Goal: Task Accomplishment & Management: Manage account settings

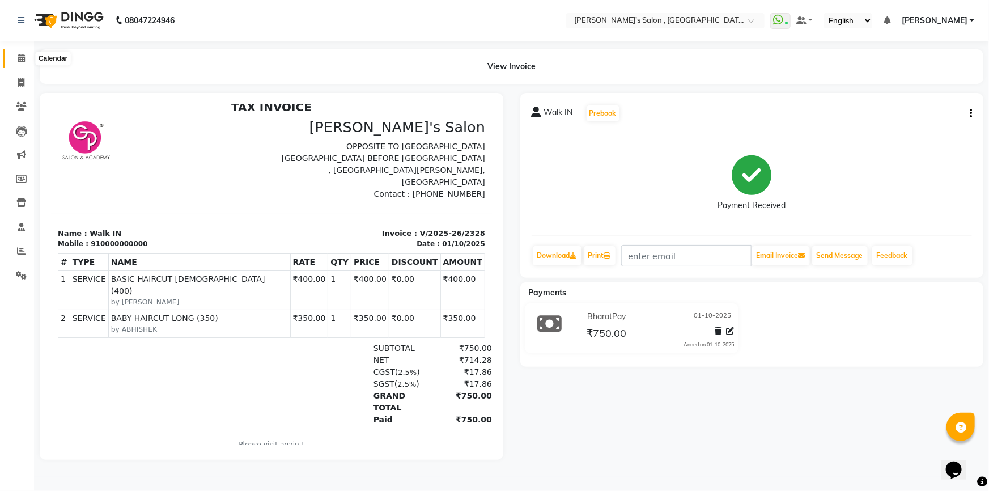
click at [20, 58] on icon at bounding box center [21, 58] width 7 height 9
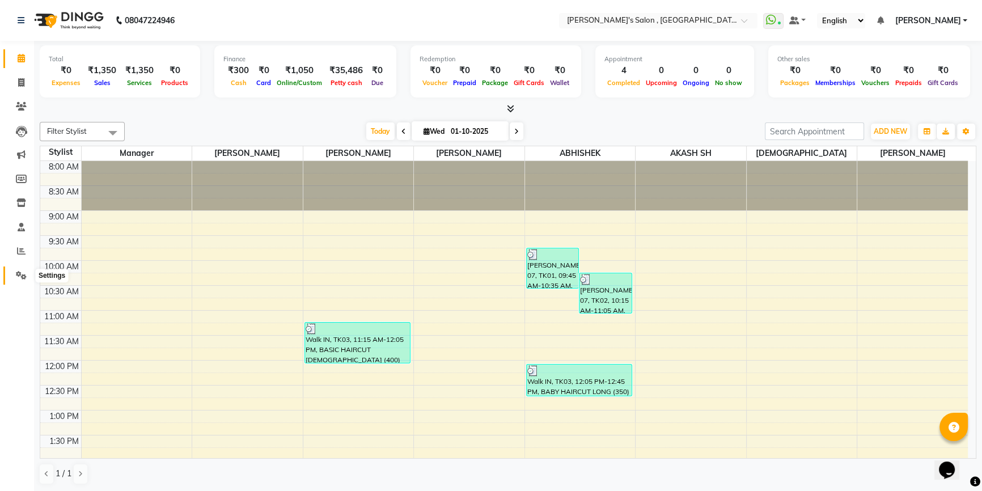
click at [20, 278] on icon at bounding box center [21, 275] width 11 height 9
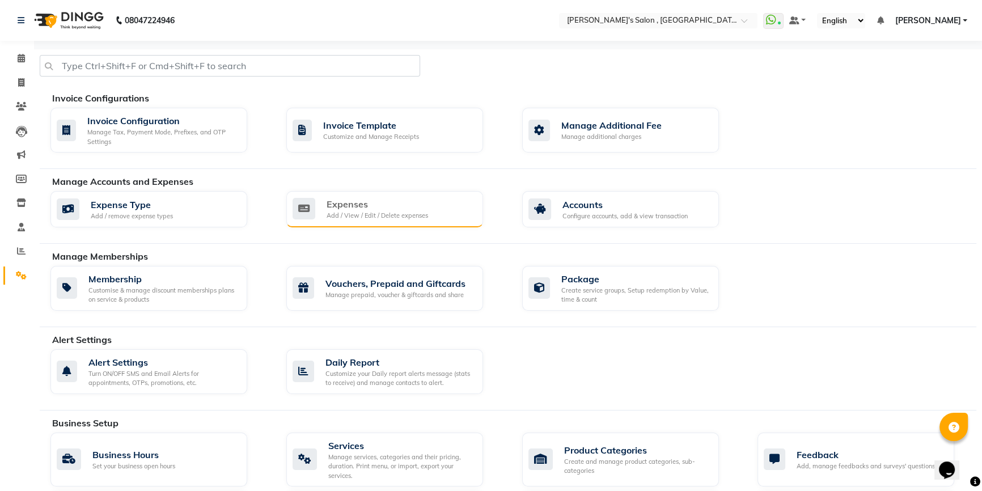
click at [363, 210] on div "Expenses" at bounding box center [377, 204] width 101 height 14
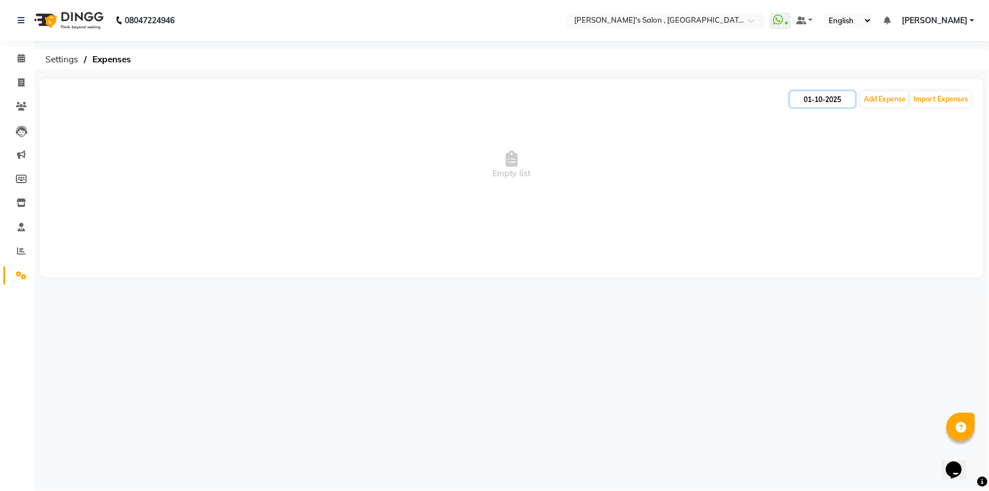
click at [833, 95] on input "01-10-2025" at bounding box center [822, 99] width 65 height 16
select select "10"
select select "2025"
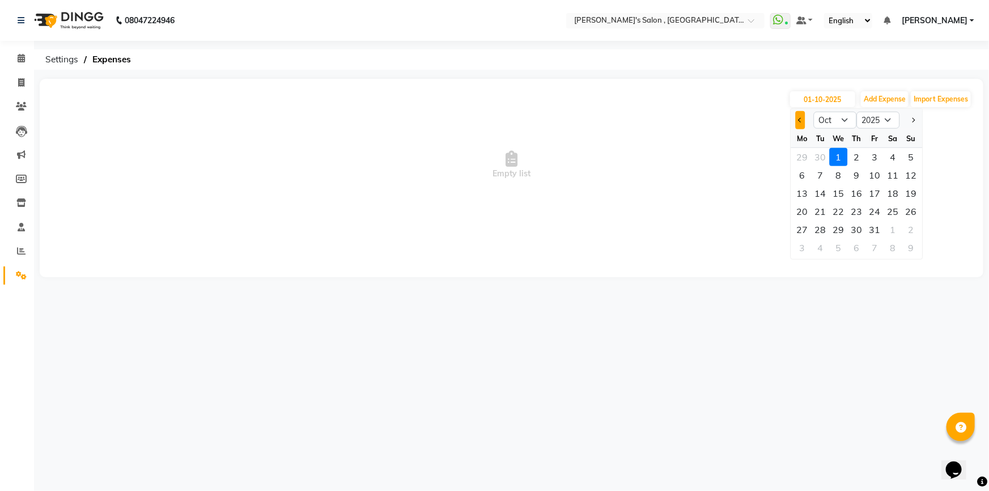
click at [800, 123] on button "Previous month" at bounding box center [801, 120] width 10 height 18
select select "9"
click at [821, 223] on div "30" at bounding box center [821, 230] width 18 height 18
type input "30-09-2025"
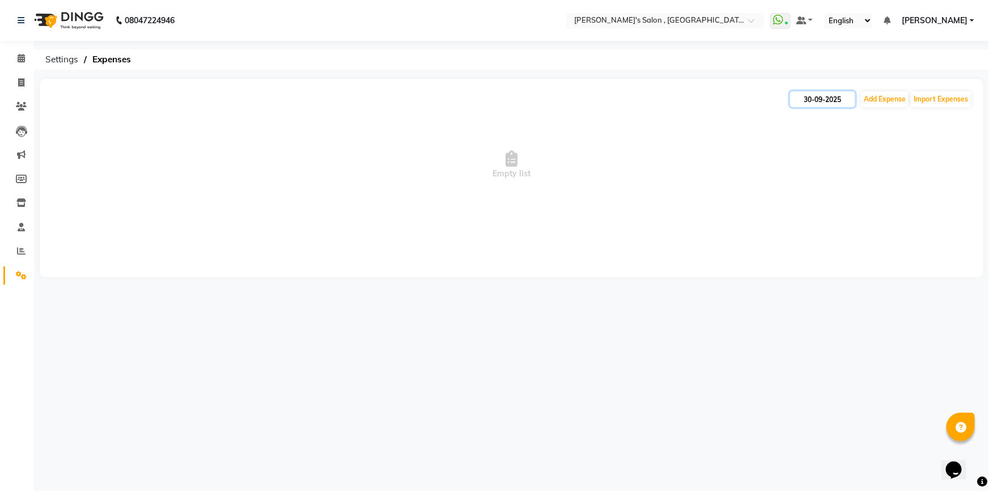
click at [799, 94] on input "30-09-2025" at bounding box center [822, 99] width 65 height 16
select select "9"
select select "2025"
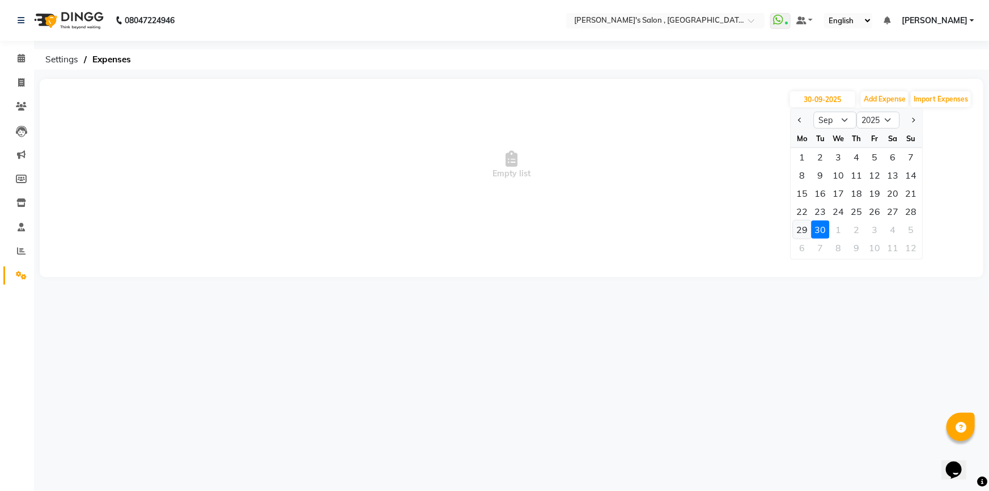
click at [802, 225] on div "29" at bounding box center [803, 230] width 18 height 18
type input "29-09-2025"
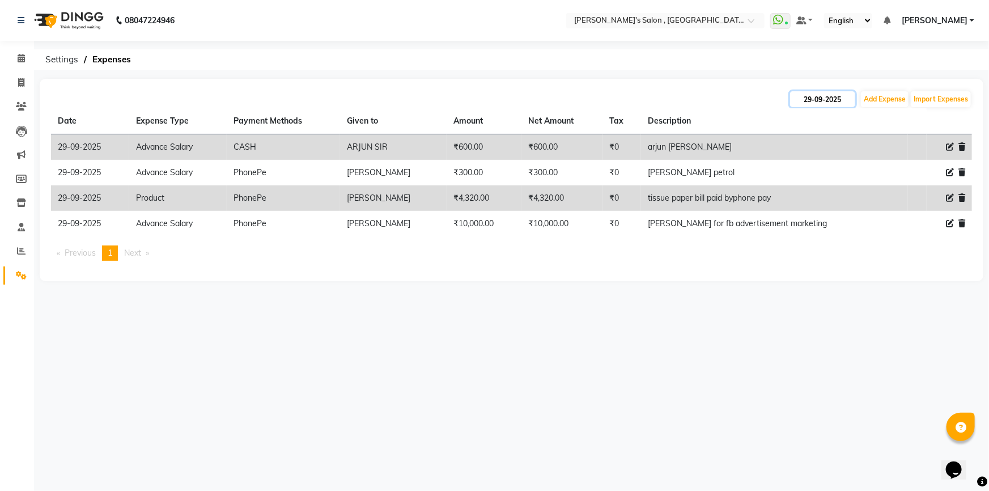
click at [814, 104] on input "29-09-2025" at bounding box center [822, 99] width 65 height 16
select select "9"
select select "2025"
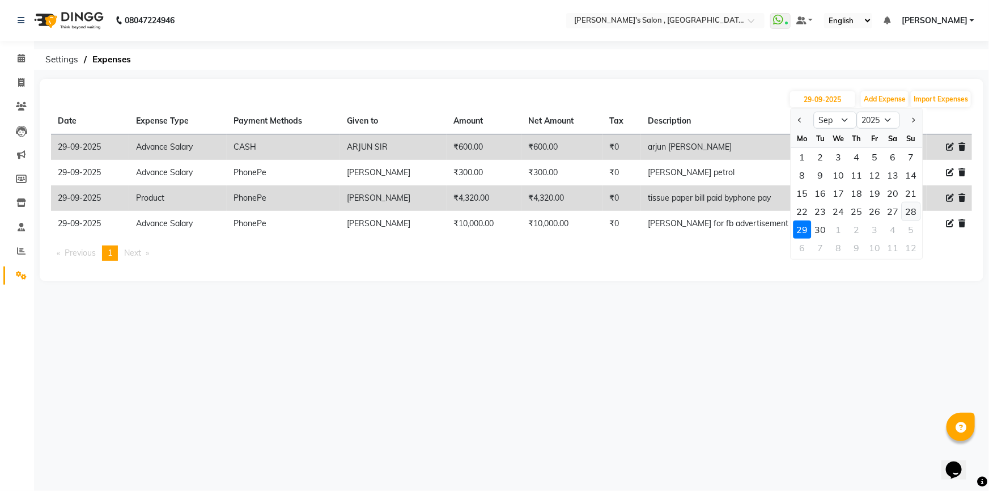
click at [913, 210] on div "28" at bounding box center [912, 211] width 18 height 18
type input "28-09-2025"
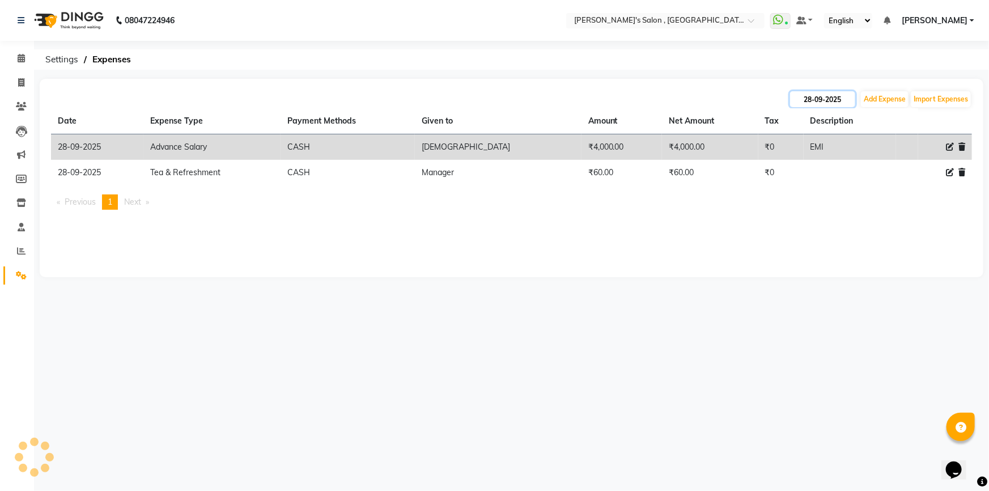
click at [834, 101] on input "28-09-2025" at bounding box center [822, 99] width 65 height 16
select select "9"
select select "2025"
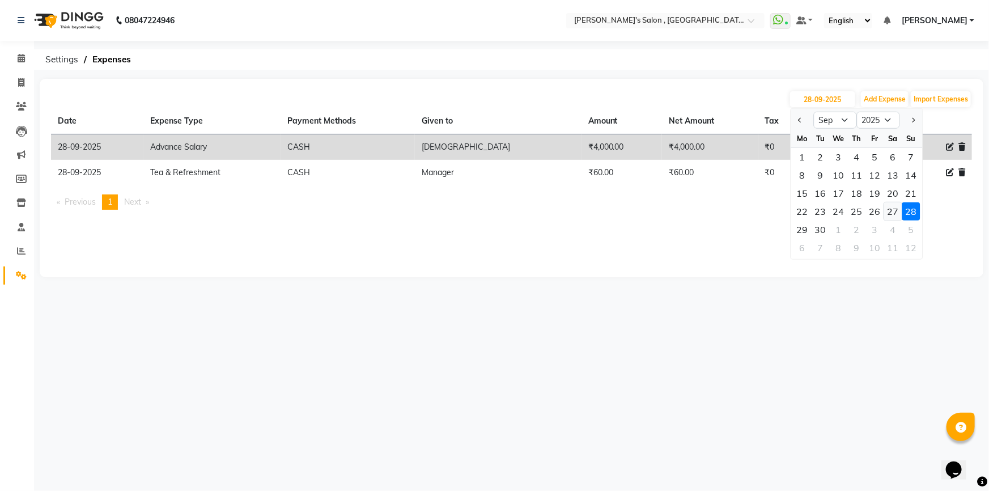
click at [888, 215] on div "27" at bounding box center [893, 211] width 18 height 18
type input "27-09-2025"
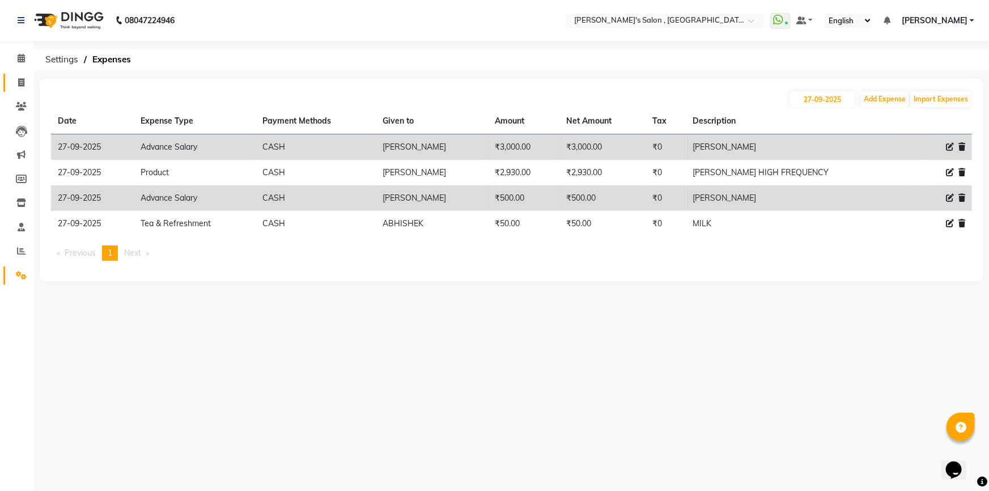
click at [12, 82] on span at bounding box center [21, 83] width 20 height 13
select select "service"
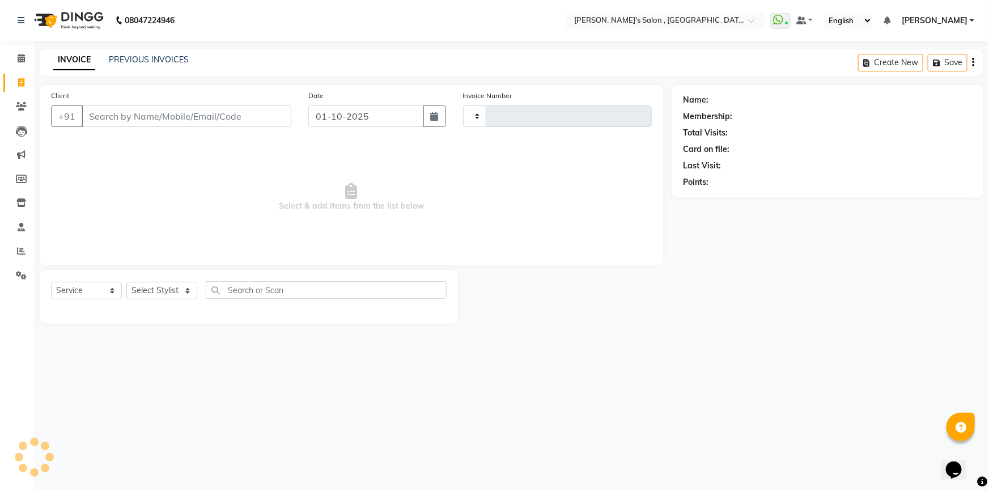
type input "2329"
select select "7416"
click at [23, 106] on icon at bounding box center [21, 106] width 11 height 9
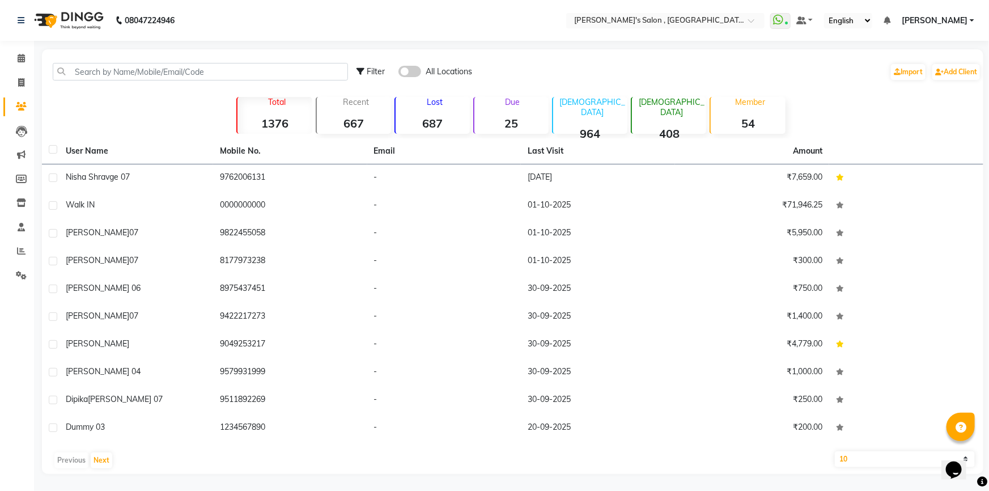
click at [126, 81] on div "Filter All Locations Import Add Client" at bounding box center [512, 72] width 937 height 36
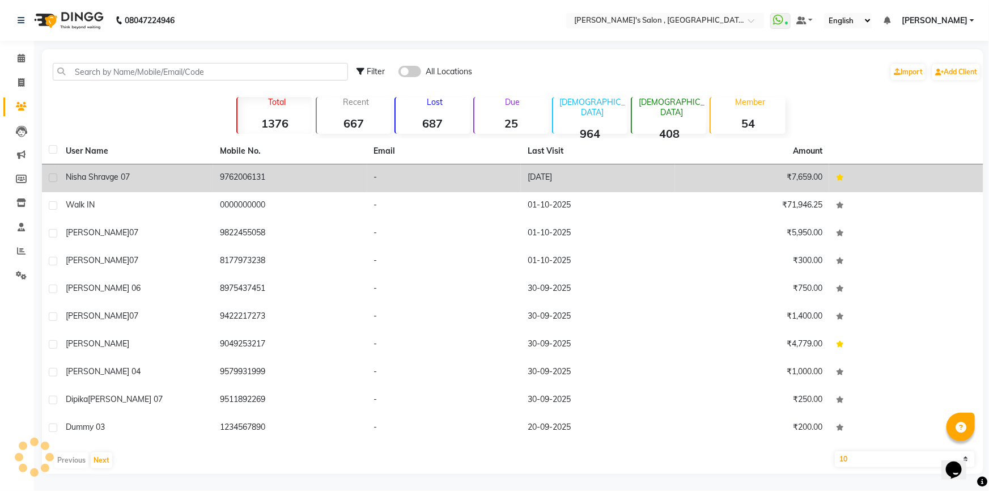
click at [316, 183] on td "9762006131" at bounding box center [290, 178] width 154 height 28
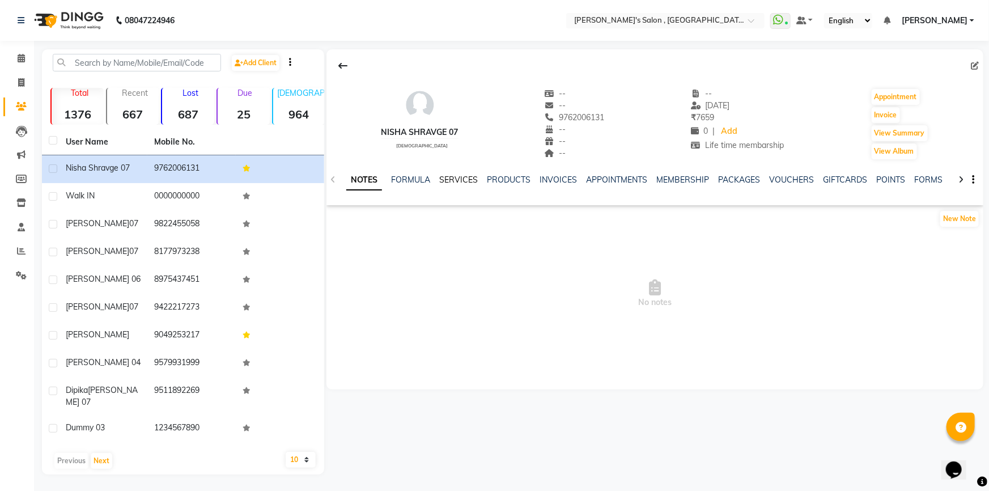
click at [464, 180] on link "SERVICES" at bounding box center [458, 180] width 39 height 10
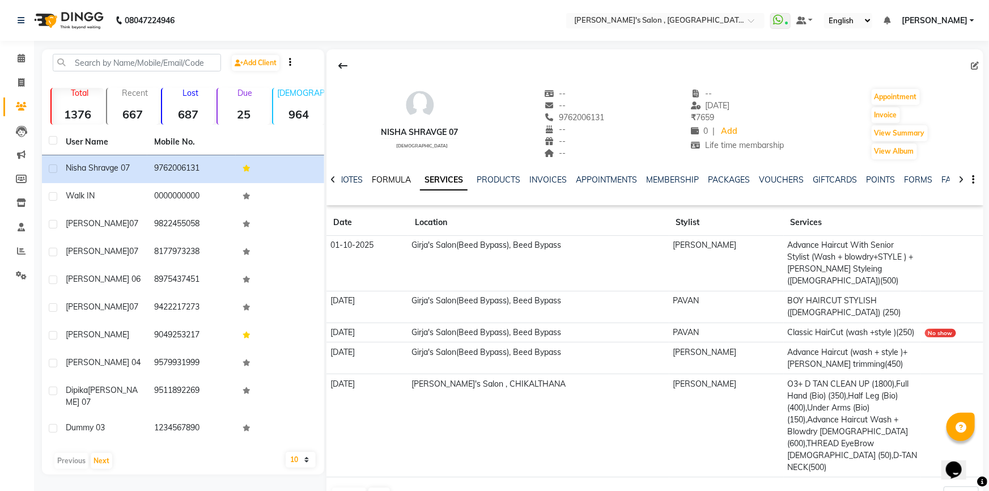
click at [396, 177] on link "FORMULA" at bounding box center [391, 180] width 39 height 10
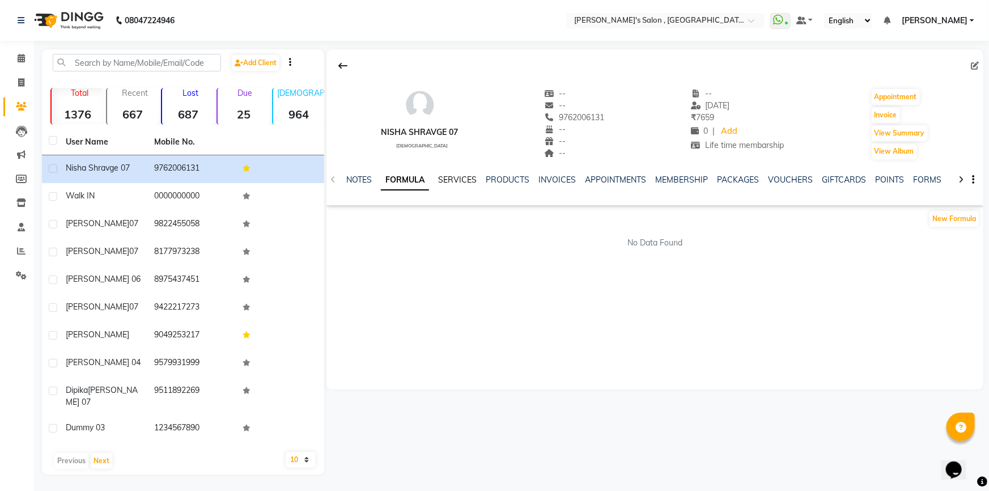
click at [468, 177] on link "SERVICES" at bounding box center [457, 180] width 39 height 10
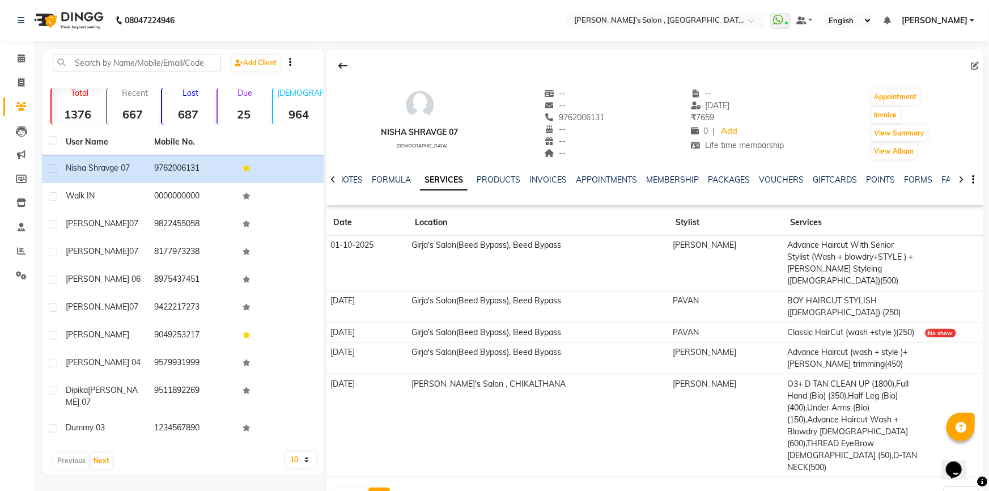
click at [379, 488] on button "Next" at bounding box center [379, 496] width 22 height 16
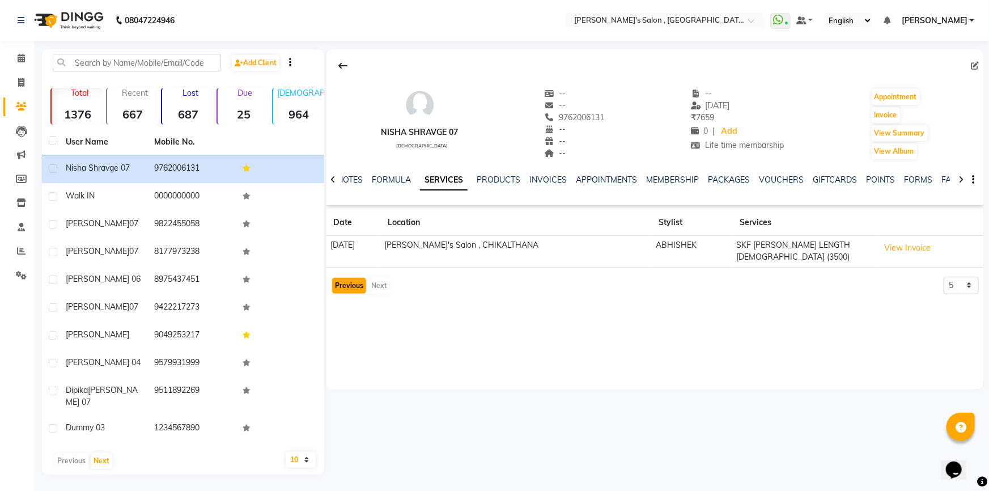
click at [346, 286] on button "Previous" at bounding box center [349, 286] width 34 height 16
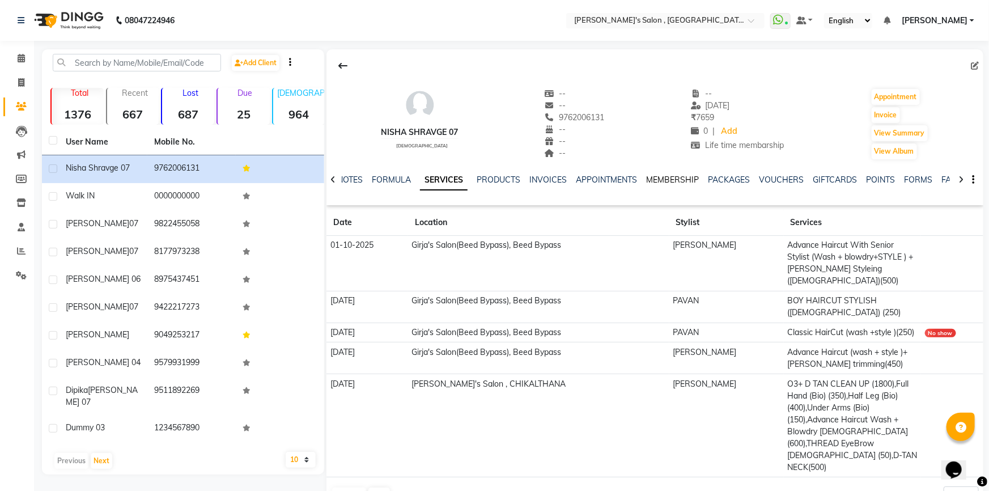
click at [676, 181] on link "MEMBERSHIP" at bounding box center [672, 180] width 53 height 10
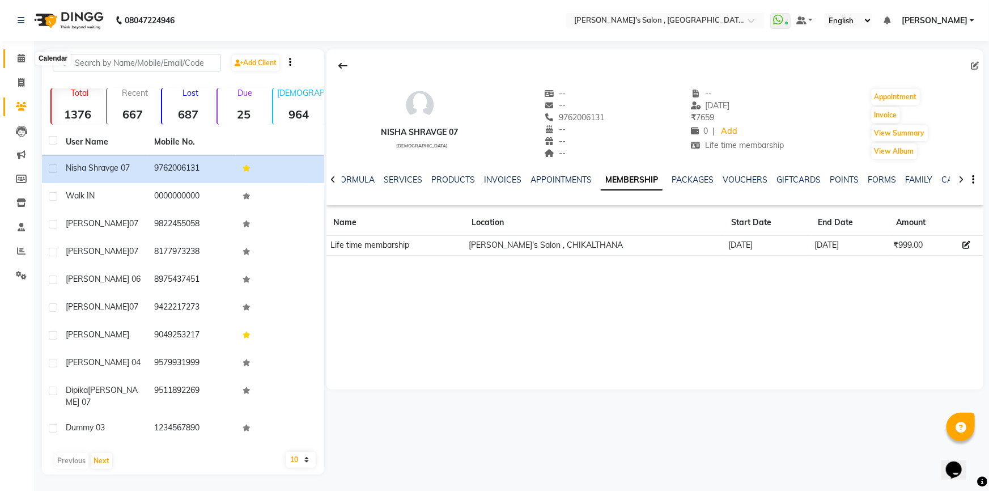
click at [28, 58] on span at bounding box center [21, 58] width 20 height 13
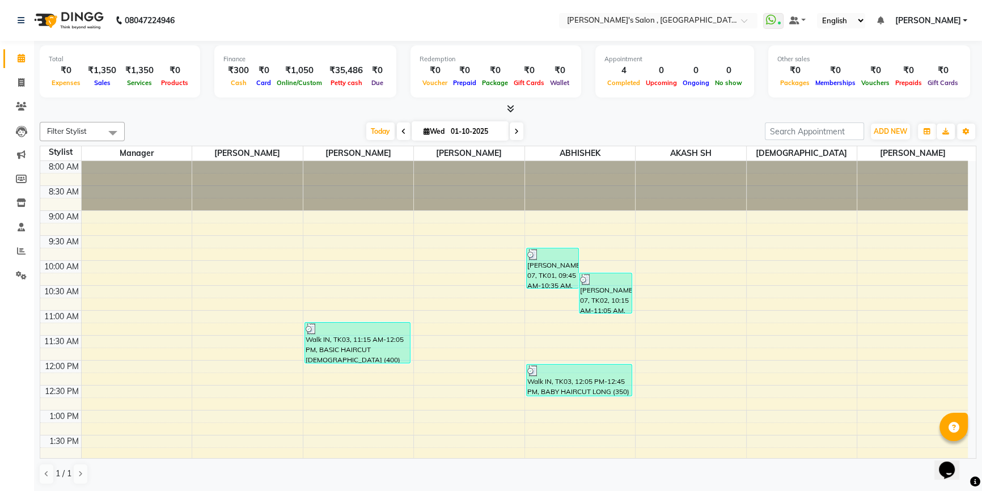
click at [941, 20] on span "[PERSON_NAME]" at bounding box center [928, 21] width 66 height 12
click at [914, 74] on link "Sign out" at bounding box center [909, 78] width 104 height 18
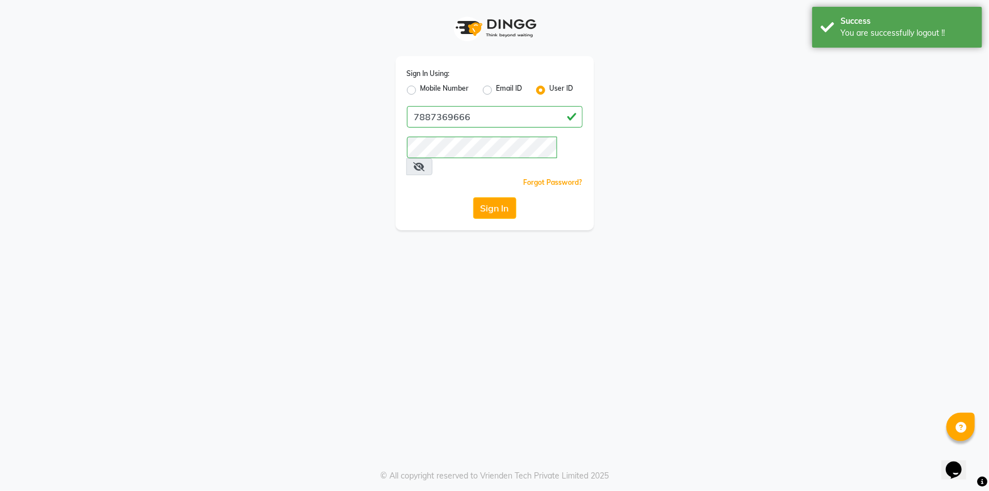
click at [421, 90] on label "Mobile Number" at bounding box center [445, 90] width 49 height 14
click at [421, 90] on input "Mobile Number" at bounding box center [424, 86] width 7 height 7
radio input "true"
radio input "false"
drag, startPoint x: 490, startPoint y: 117, endPoint x: 502, endPoint y: 127, distance: 15.7
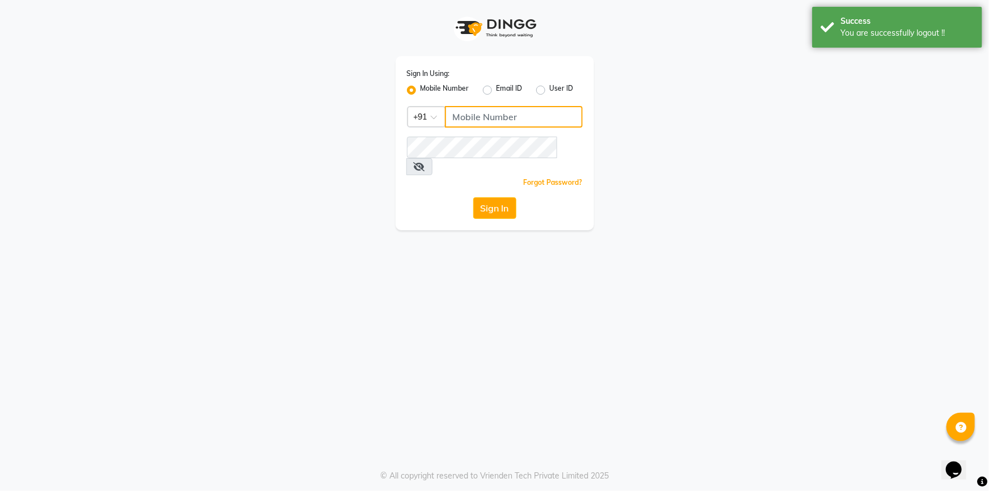
click at [490, 117] on input "Username" at bounding box center [514, 117] width 138 height 22
type input "7887369666"
click at [492, 197] on button "Sign In" at bounding box center [494, 208] width 43 height 22
